Goal: Task Accomplishment & Management: Complete application form

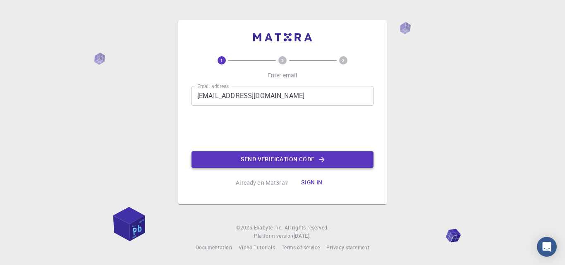
click at [283, 158] on button "Send verification code" at bounding box center [283, 159] width 182 height 17
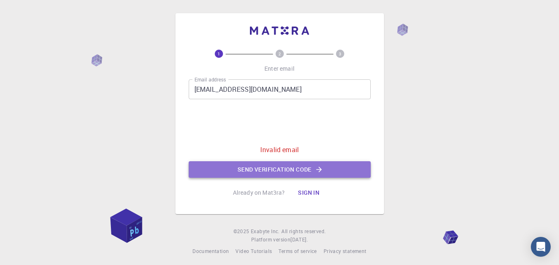
click at [272, 176] on button "Send verification code" at bounding box center [280, 169] width 182 height 17
click at [271, 171] on button "Send verification code" at bounding box center [280, 169] width 182 height 17
click at [283, 168] on button "Send verification code" at bounding box center [280, 169] width 182 height 17
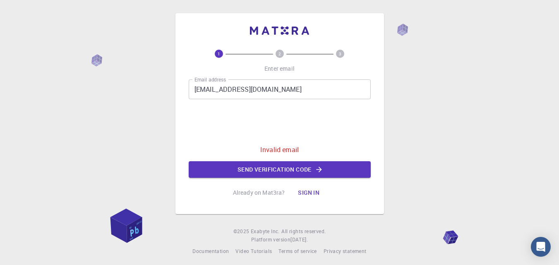
click at [273, 189] on p "Already on Mat3ra?" at bounding box center [259, 193] width 52 height 8
click at [266, 194] on p "Already on Mat3ra?" at bounding box center [259, 193] width 52 height 8
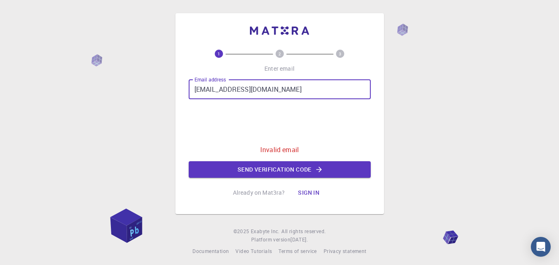
click at [262, 93] on input "[EMAIL_ADDRESS][DOMAIN_NAME]" at bounding box center [280, 89] width 182 height 20
click at [225, 94] on input "[EMAIL_ADDRESS][DOMAIN_NAME]" at bounding box center [280, 89] width 182 height 20
click at [279, 89] on input "[EMAIL_ADDRESS][DOMAIN_NAME]" at bounding box center [280, 89] width 182 height 20
drag, startPoint x: 288, startPoint y: 86, endPoint x: 185, endPoint y: 91, distance: 102.8
click at [185, 91] on div "1 2 3 Enter email Email address [EMAIL_ADDRESS][DOMAIN_NAME] Email address 0cAF…" at bounding box center [279, 113] width 209 height 201
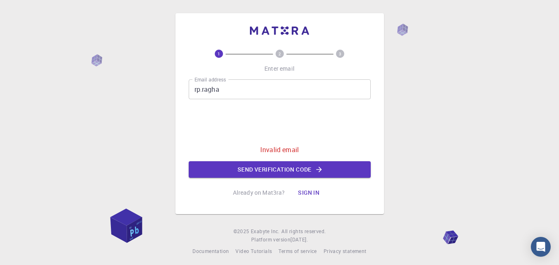
click at [214, 89] on input "rp.ragha" at bounding box center [280, 89] width 182 height 20
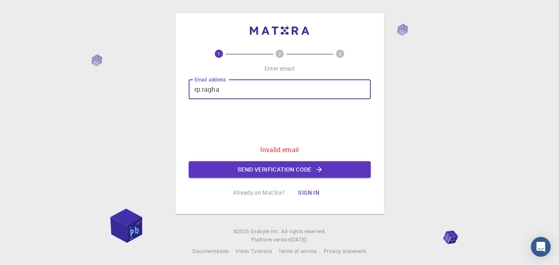
drag, startPoint x: 216, startPoint y: 90, endPoint x: 221, endPoint y: 91, distance: 5.2
click at [217, 90] on input "rp.ragha" at bounding box center [280, 89] width 182 height 20
click at [221, 92] on input "rp.ragha" at bounding box center [280, 89] width 182 height 20
type input "[EMAIL_ADDRESS][DOMAIN_NAME]"
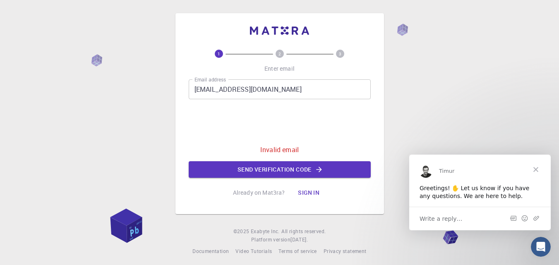
click at [537, 168] on span "Close" at bounding box center [536, 169] width 30 height 30
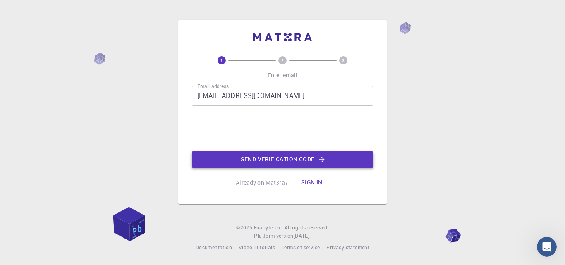
click at [308, 159] on button "Send verification code" at bounding box center [283, 159] width 182 height 17
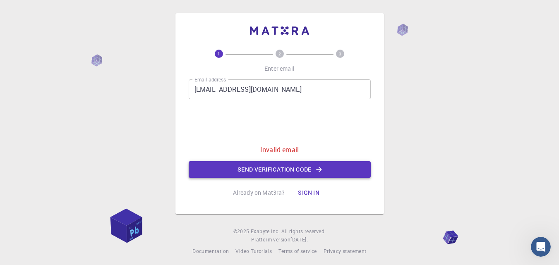
click at [270, 171] on button "Send verification code" at bounding box center [280, 169] width 182 height 17
click at [312, 195] on button "Sign in" at bounding box center [308, 193] width 35 height 17
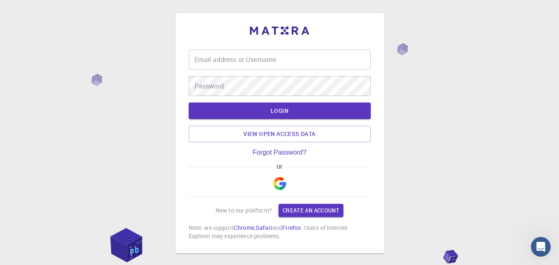
click at [281, 187] on img "button" at bounding box center [279, 183] width 13 height 13
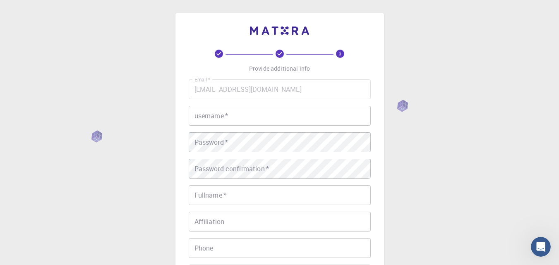
click at [211, 115] on input "username   *" at bounding box center [280, 116] width 182 height 20
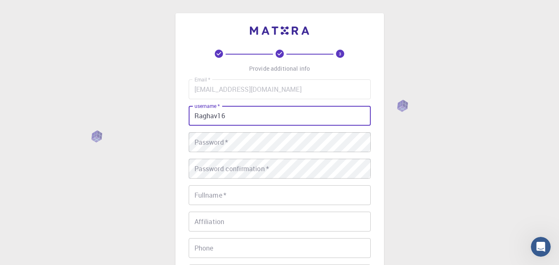
type input "Raghav16"
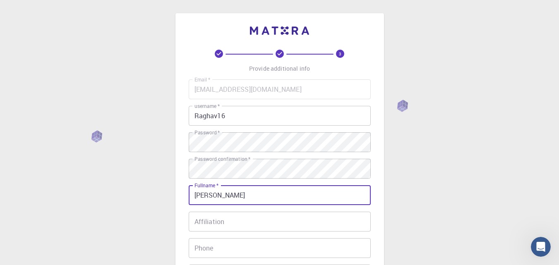
type input "[PERSON_NAME]"
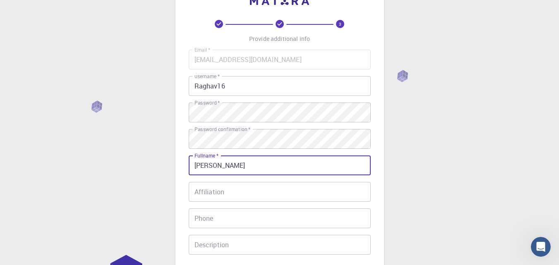
scroll to position [41, 0]
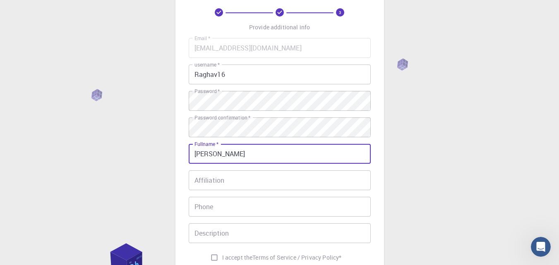
click at [227, 183] on input "Affiliation" at bounding box center [280, 181] width 182 height 20
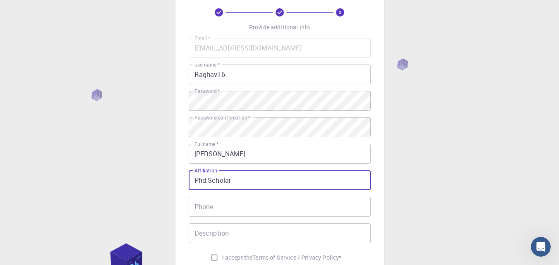
type input "Phd Scholar"
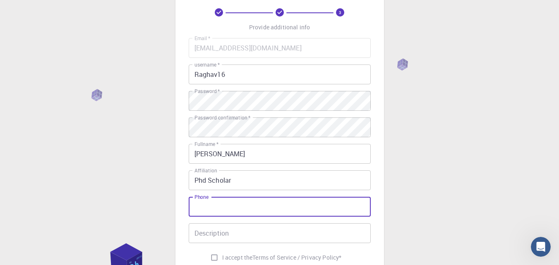
click at [262, 205] on input "Phone" at bounding box center [280, 207] width 182 height 20
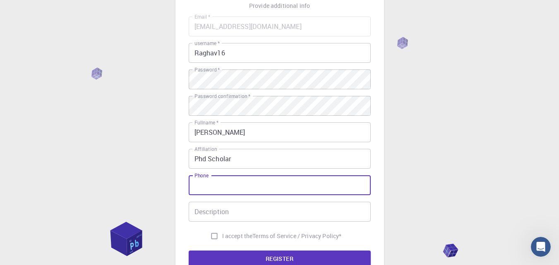
scroll to position [83, 0]
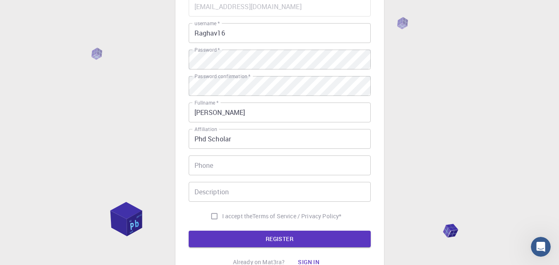
click at [245, 219] on span "I accept the" at bounding box center [237, 216] width 31 height 8
click at [222, 219] on input "I accept the Terms of Service / Privacy Policy *" at bounding box center [215, 217] width 16 height 16
checkbox input "true"
click at [235, 240] on button "REGISTER" at bounding box center [280, 239] width 182 height 17
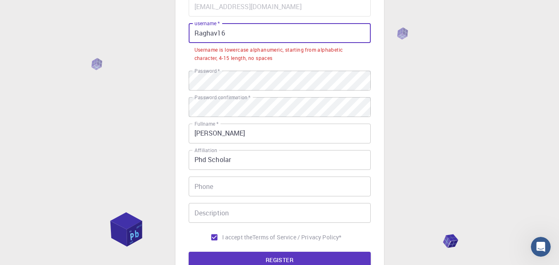
click at [216, 31] on input "Raghav16" at bounding box center [280, 33] width 182 height 20
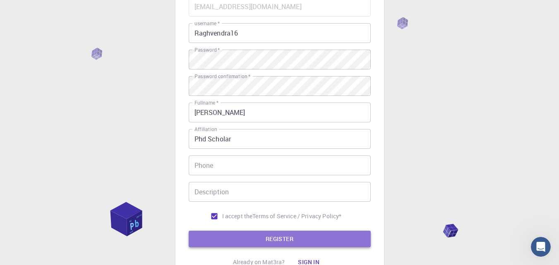
click at [276, 234] on button "REGISTER" at bounding box center [280, 239] width 182 height 17
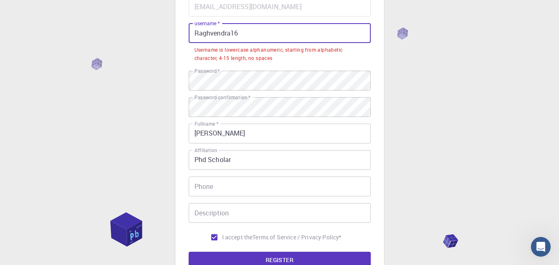
click at [194, 34] on input "Raghvendra16" at bounding box center [280, 33] width 182 height 20
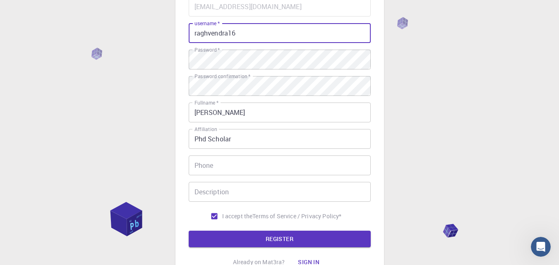
click at [240, 34] on input "raghvendra16" at bounding box center [280, 33] width 182 height 20
type input "raghvendra16r"
click at [245, 246] on button "REGISTER" at bounding box center [280, 239] width 182 height 17
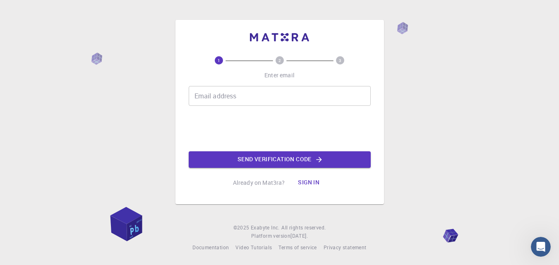
scroll to position [0, 0]
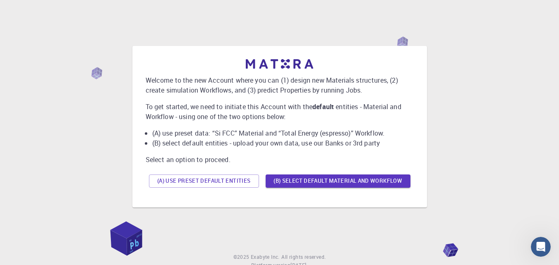
click at [281, 147] on li "(B) select default entities - upload your own data, use our Banks or 3rd party" at bounding box center [283, 143] width 262 height 10
click at [306, 183] on button "(B) Select default material and workflow" at bounding box center [338, 181] width 145 height 13
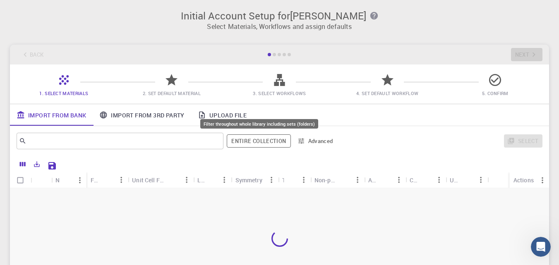
click at [271, 141] on button "Entire collection" at bounding box center [259, 141] width 64 height 13
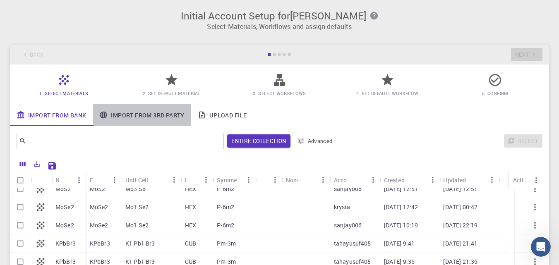
click at [130, 118] on link "Import From 3rd Party" at bounding box center [142, 115] width 98 height 22
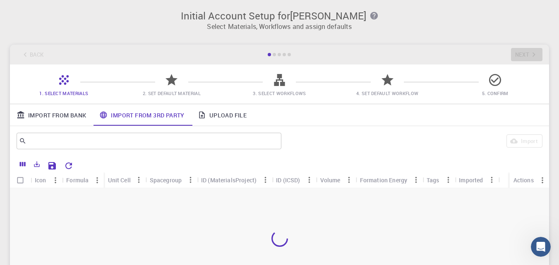
click at [77, 93] on span "1. Select Materials" at bounding box center [63, 93] width 49 height 6
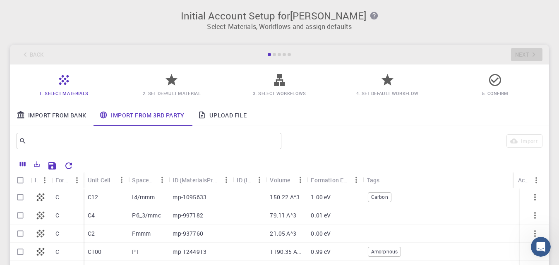
click at [34, 74] on div "1. Select Materials 2. Set Default Material 3. Select Workflows 4. Set Default …" at bounding box center [279, 84] width 539 height 39
click at [390, 200] on span "Carbon" at bounding box center [379, 197] width 23 height 7
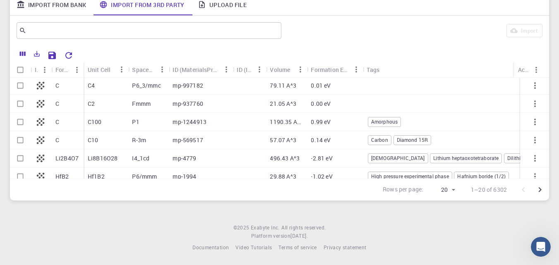
scroll to position [603, 0]
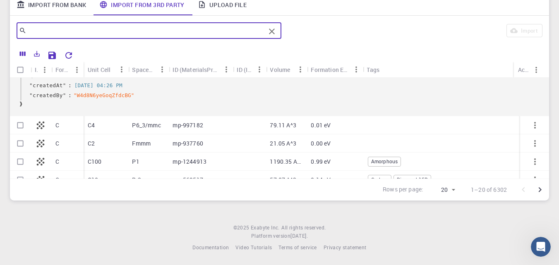
click at [86, 34] on input "text" at bounding box center [145, 31] width 239 height 12
type input "concrete"
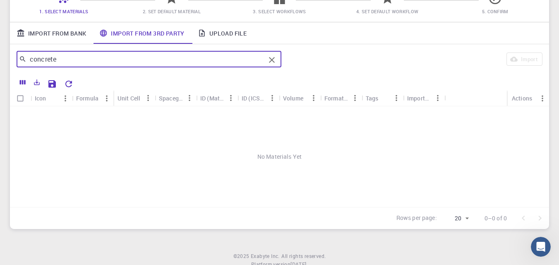
scroll to position [69, 0]
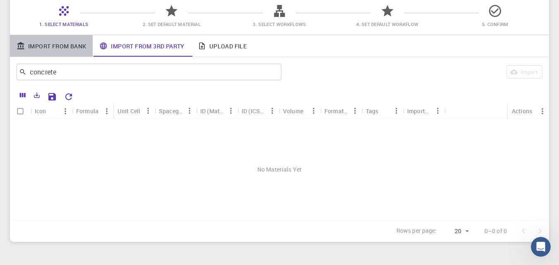
click at [61, 43] on link "Import From Bank" at bounding box center [51, 46] width 83 height 22
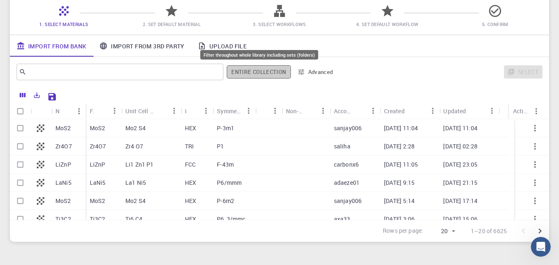
click at [245, 76] on button "Entire collection" at bounding box center [259, 71] width 64 height 13
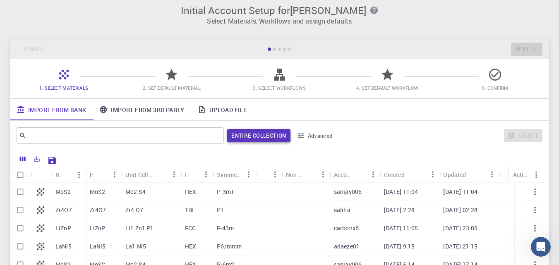
scroll to position [0, 0]
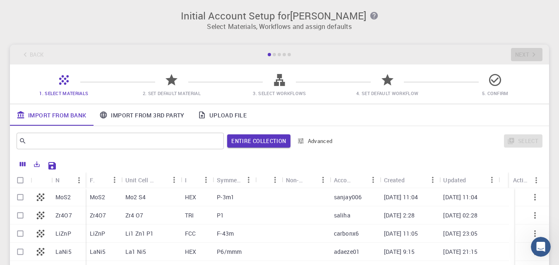
click at [166, 87] on div at bounding box center [171, 83] width 14 height 11
click at [170, 82] on icon at bounding box center [172, 80] width 12 height 12
click at [40, 163] on icon "Export" at bounding box center [36, 164] width 7 height 7
click at [65, 196] on li "Download as Excel" at bounding box center [65, 196] width 70 height 15
click at [34, 168] on button "Export" at bounding box center [37, 164] width 14 height 13
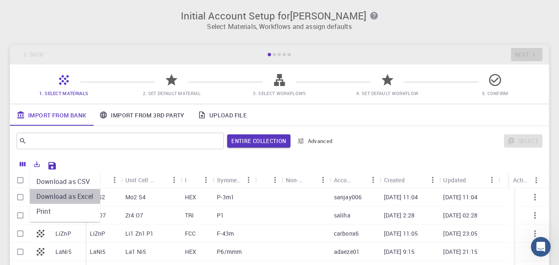
click at [59, 195] on li "Download as Excel" at bounding box center [65, 196] width 70 height 15
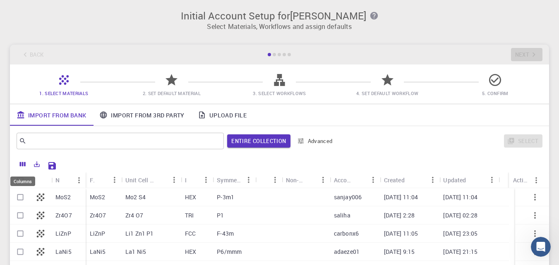
click at [22, 162] on icon "Columns" at bounding box center [23, 164] width 6 height 5
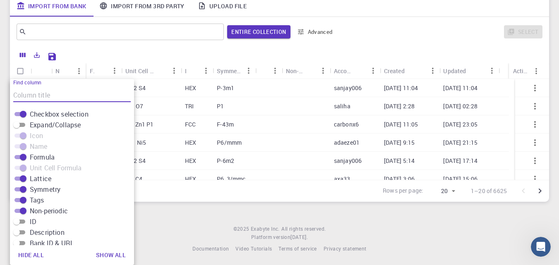
click at [24, 147] on span at bounding box center [19, 146] width 11 height 4
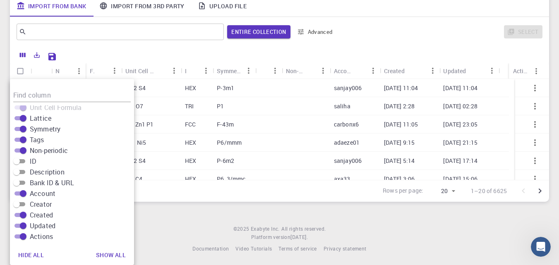
scroll to position [111, 0]
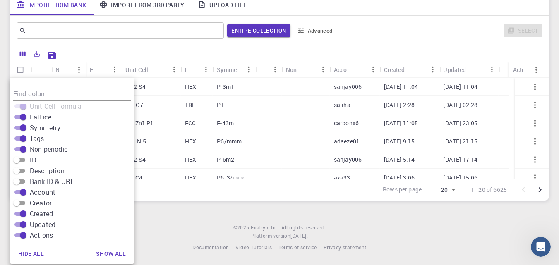
click at [103, 255] on button "Show all" at bounding box center [110, 254] width 43 height 17
checkbox input "true"
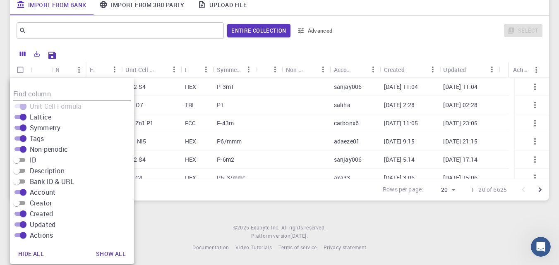
checkbox input "true"
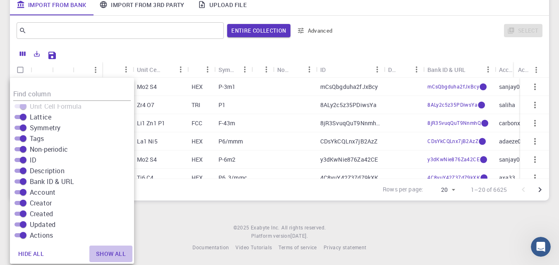
click at [115, 255] on button "Show all" at bounding box center [110, 254] width 43 height 17
click at [214, 219] on div "Initial Account Setup for [PERSON_NAME] Select Materials, Workflows and assign …" at bounding box center [279, 77] width 559 height 376
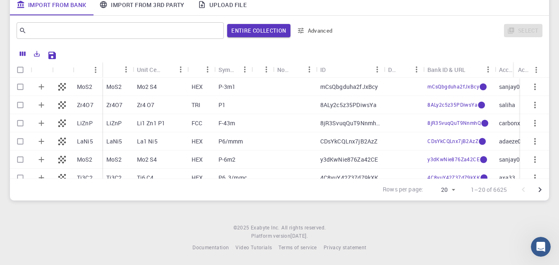
click at [61, 85] on icon at bounding box center [62, 87] width 12 height 12
checkbox input "true"
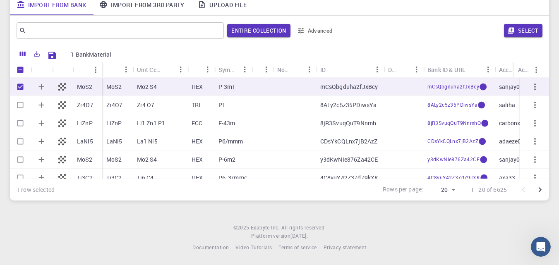
click at [61, 85] on icon at bounding box center [62, 87] width 12 height 12
checkbox input "false"
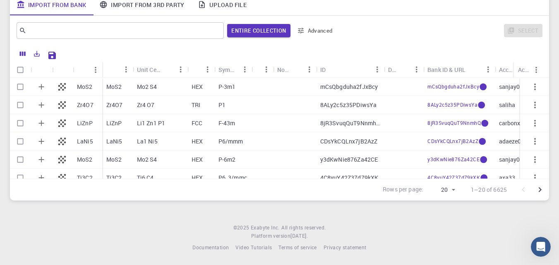
click at [61, 85] on icon at bounding box center [62, 87] width 12 height 12
checkbox input "true"
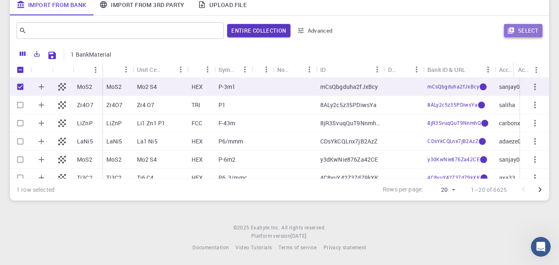
click at [526, 35] on button "Select" at bounding box center [523, 30] width 38 height 13
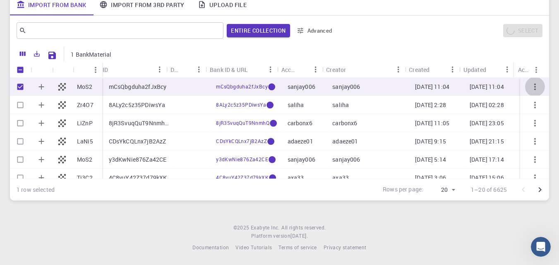
click at [530, 91] on icon "button" at bounding box center [535, 87] width 10 height 10
click at [530, 87] on icon "button" at bounding box center [535, 87] width 10 height 10
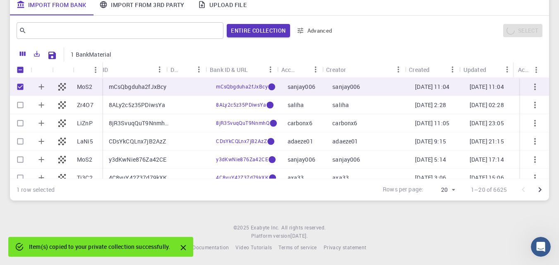
click at [530, 86] on icon "button" at bounding box center [535, 87] width 10 height 10
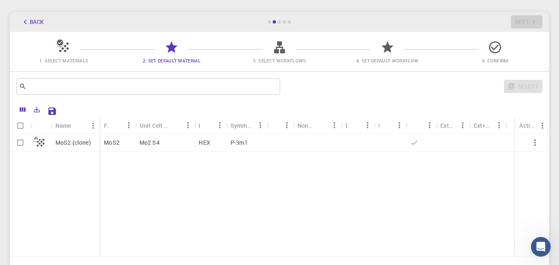
scroll to position [28, 0]
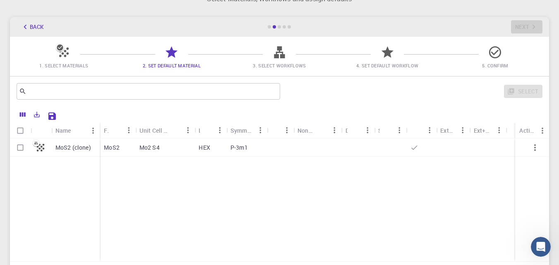
click at [176, 129] on icon "Sort" at bounding box center [175, 130] width 6 height 6
